Goal: Complete application form: Complete application form

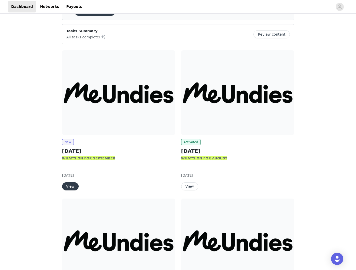
scroll to position [32, 0]
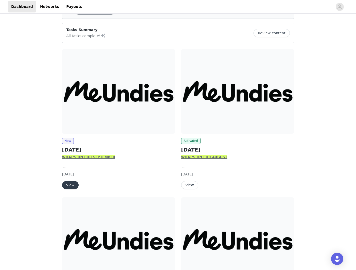
click at [75, 185] on button "View" at bounding box center [70, 185] width 17 height 8
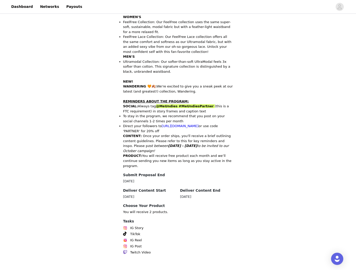
scroll to position [191, 0]
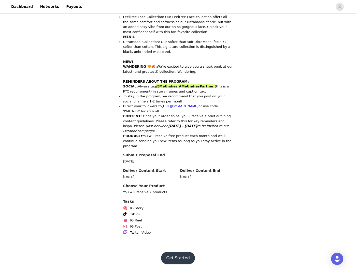
click at [182, 255] on button "Get Started" at bounding box center [178, 258] width 34 height 12
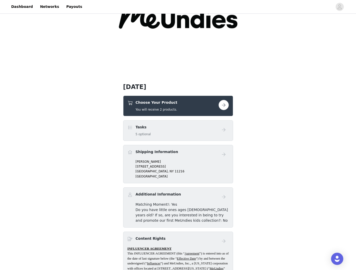
scroll to position [59, 0]
click at [227, 103] on button "button" at bounding box center [224, 105] width 10 height 10
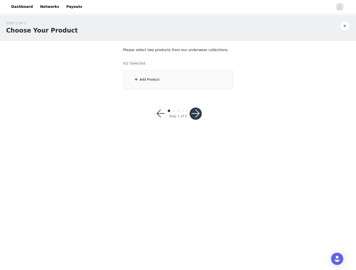
click at [144, 76] on div "Add Product" at bounding box center [178, 79] width 110 height 19
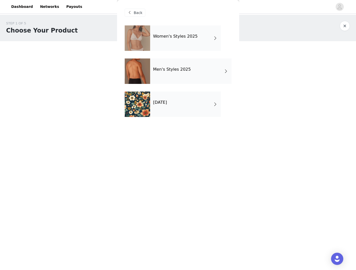
click at [181, 112] on div "[DATE]" at bounding box center [185, 104] width 71 height 25
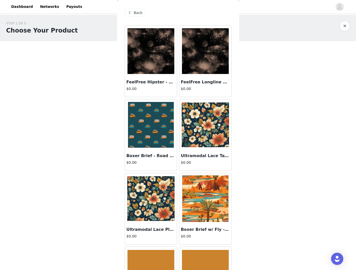
click at [207, 118] on img at bounding box center [205, 125] width 47 height 45
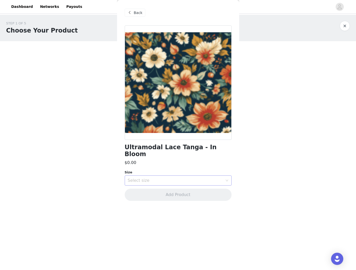
click at [199, 178] on div "Select size" at bounding box center [175, 180] width 95 height 5
click at [157, 190] on li "S" at bounding box center [178, 193] width 107 height 8
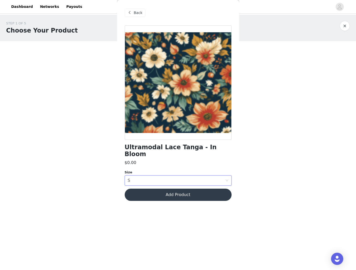
click at [157, 190] on button "Add Product" at bounding box center [178, 195] width 107 height 12
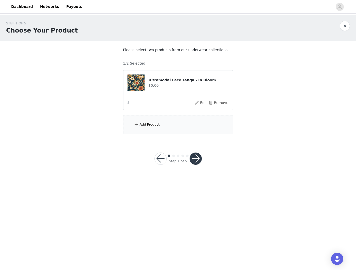
click at [146, 122] on div "Add Product" at bounding box center [178, 124] width 110 height 19
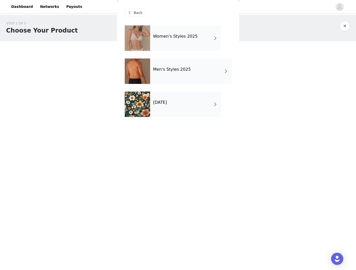
click at [158, 84] on div "Men's Styles 2025" at bounding box center [190, 71] width 81 height 25
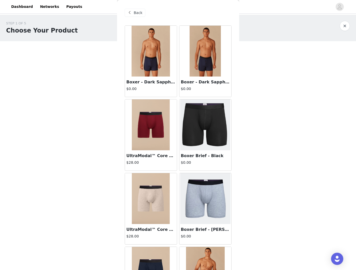
drag, startPoint x: 132, startPoint y: 12, endPoint x: 133, endPoint y: 28, distance: 15.6
click at [132, 12] on span at bounding box center [130, 13] width 6 height 6
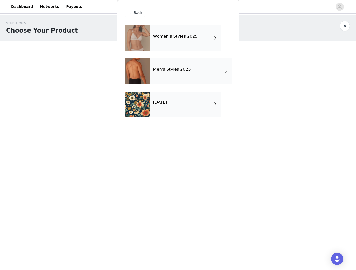
click at [147, 106] on div at bounding box center [137, 104] width 25 height 25
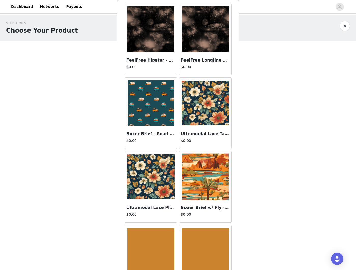
scroll to position [50, 0]
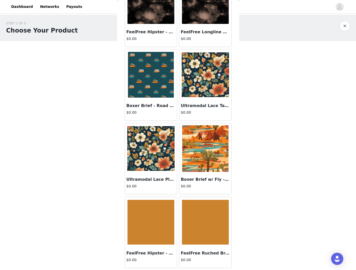
click at [154, 152] on img at bounding box center [150, 148] width 47 height 45
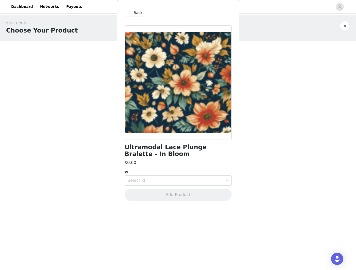
scroll to position [0, 0]
click at [166, 182] on div "Select xl" at bounding box center [175, 180] width 95 height 5
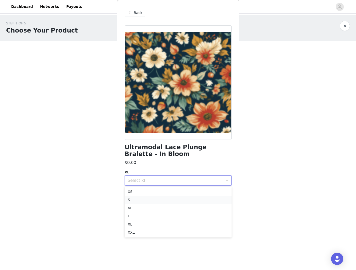
click at [132, 202] on li "S" at bounding box center [178, 200] width 107 height 8
click at [154, 180] on div "Select xl S" at bounding box center [177, 181] width 98 height 10
click at [148, 182] on div "Select xl S" at bounding box center [177, 181] width 98 height 10
click at [145, 188] on div "Ultramodal Lace Plunge Bralette - In Bloom $0.00 Out of Stock XL Select xl S Ad…" at bounding box center [178, 116] width 107 height 182
drag, startPoint x: 148, startPoint y: 181, endPoint x: 146, endPoint y: 186, distance: 5.5
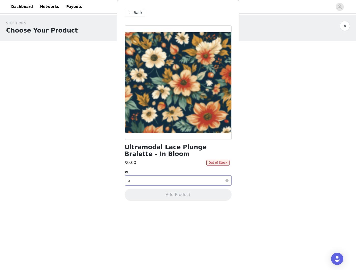
click at [148, 181] on div "Select xl S" at bounding box center [177, 181] width 98 height 10
click at [144, 191] on li "XS" at bounding box center [178, 192] width 107 height 8
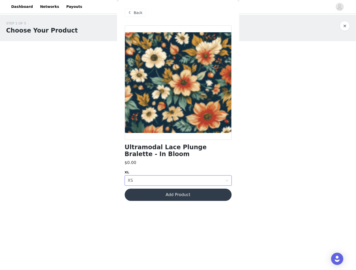
click at [159, 194] on button "Add Product" at bounding box center [178, 195] width 107 height 12
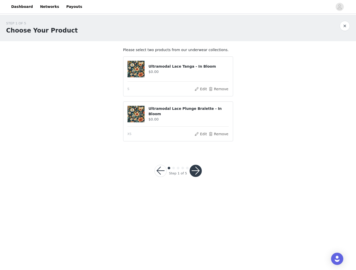
click at [195, 170] on button "button" at bounding box center [196, 171] width 12 height 12
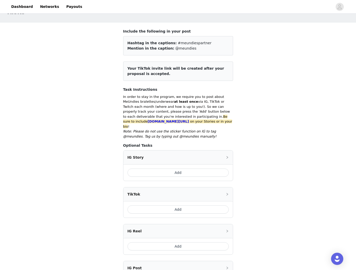
scroll to position [20, 0]
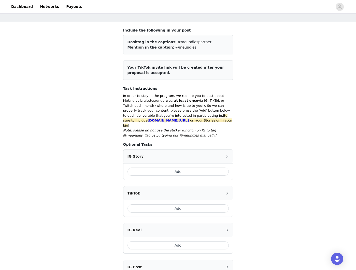
click at [186, 168] on button "Add" at bounding box center [178, 172] width 101 height 8
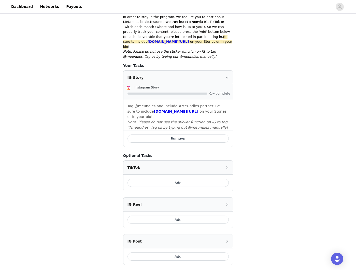
scroll to position [174, 0]
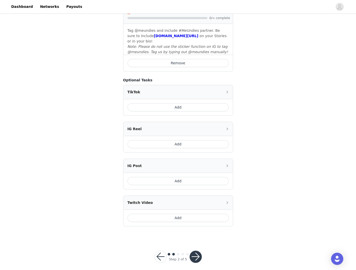
click at [196, 251] on button "button" at bounding box center [196, 257] width 12 height 12
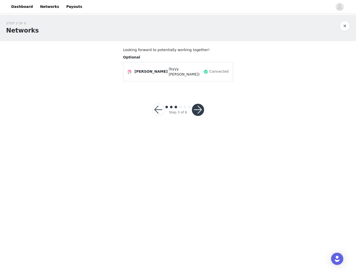
click at [200, 110] on button "button" at bounding box center [198, 110] width 12 height 12
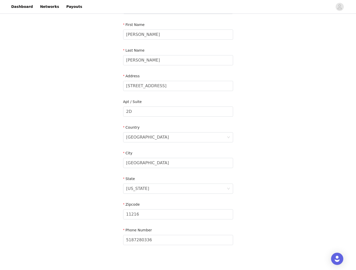
scroll to position [77, 0]
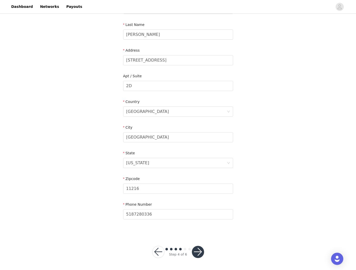
click at [195, 255] on button "button" at bounding box center [198, 252] width 12 height 12
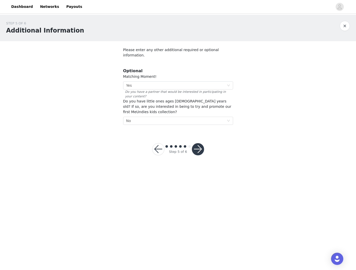
click at [200, 144] on button "button" at bounding box center [198, 149] width 12 height 12
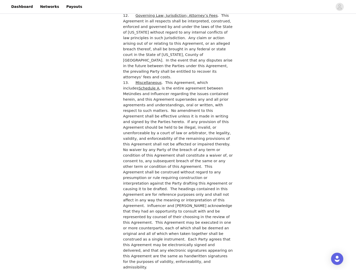
scroll to position [1372, 0]
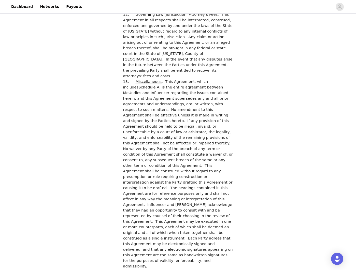
checkbox input "true"
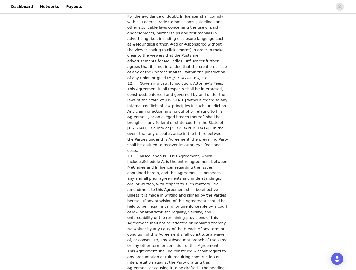
scroll to position [1811, 0]
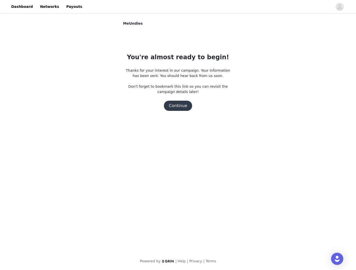
scroll to position [0, 0]
click at [184, 108] on button "Continue" at bounding box center [178, 106] width 29 height 10
